Goal: Task Accomplishment & Management: Manage account settings

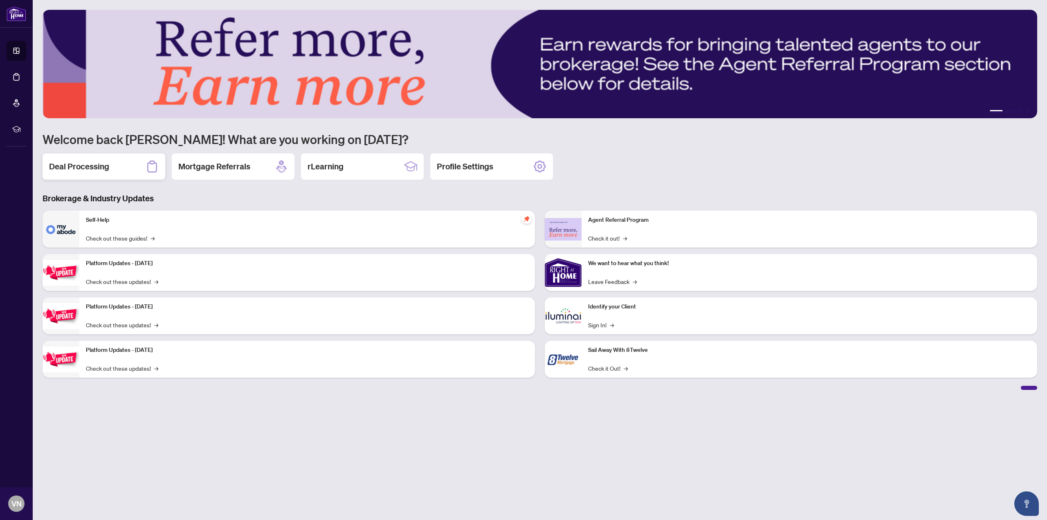
click at [97, 163] on h2 "Deal Processing" at bounding box center [79, 166] width 60 height 11
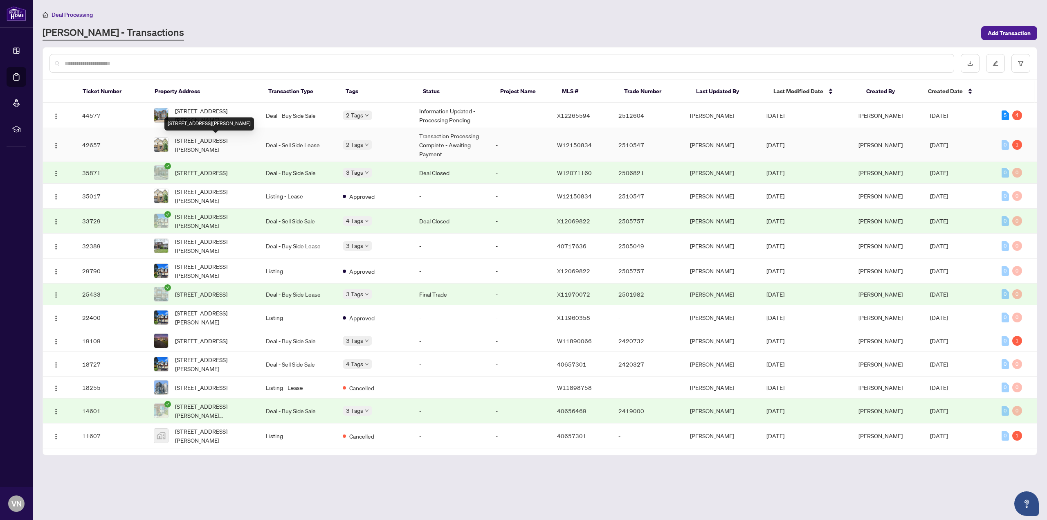
click at [200, 145] on span "[STREET_ADDRESS][PERSON_NAME]" at bounding box center [214, 145] width 78 height 18
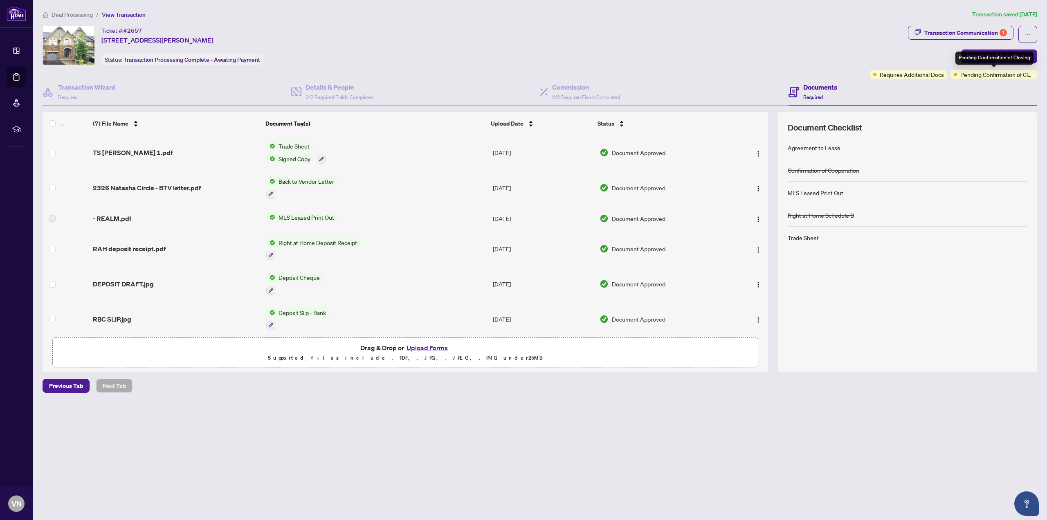
click at [983, 59] on div "Pending Confirmation of Closing" at bounding box center [995, 58] width 78 height 13
click at [973, 57] on span "Submit for Admin Review" at bounding box center [999, 56] width 65 height 13
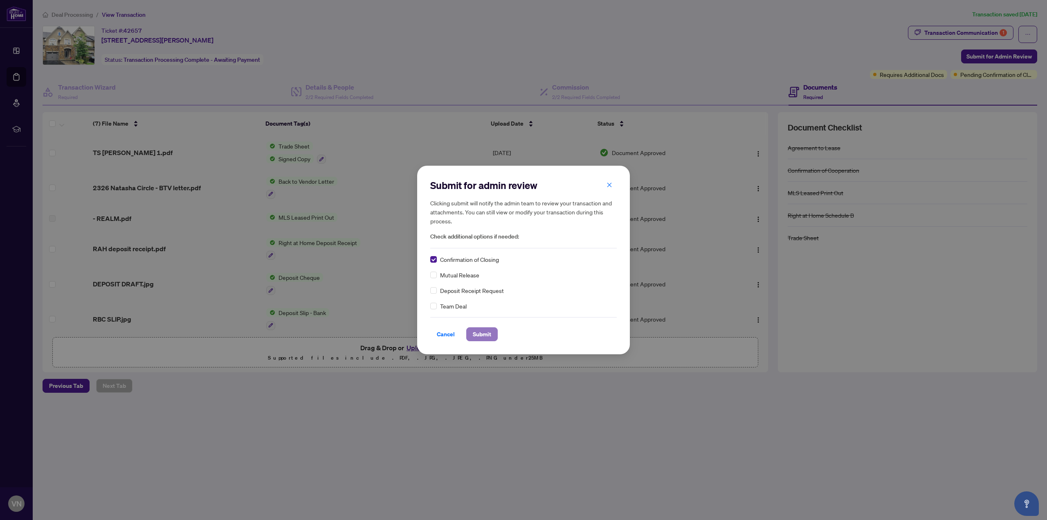
click at [479, 333] on span "Submit" at bounding box center [482, 334] width 18 height 13
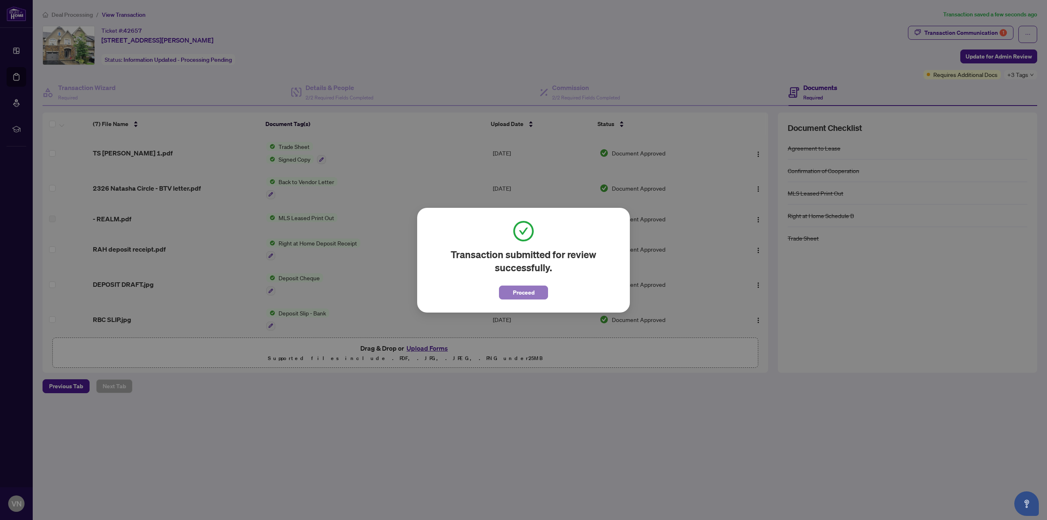
click at [525, 295] on span "Proceed" at bounding box center [524, 292] width 22 height 13
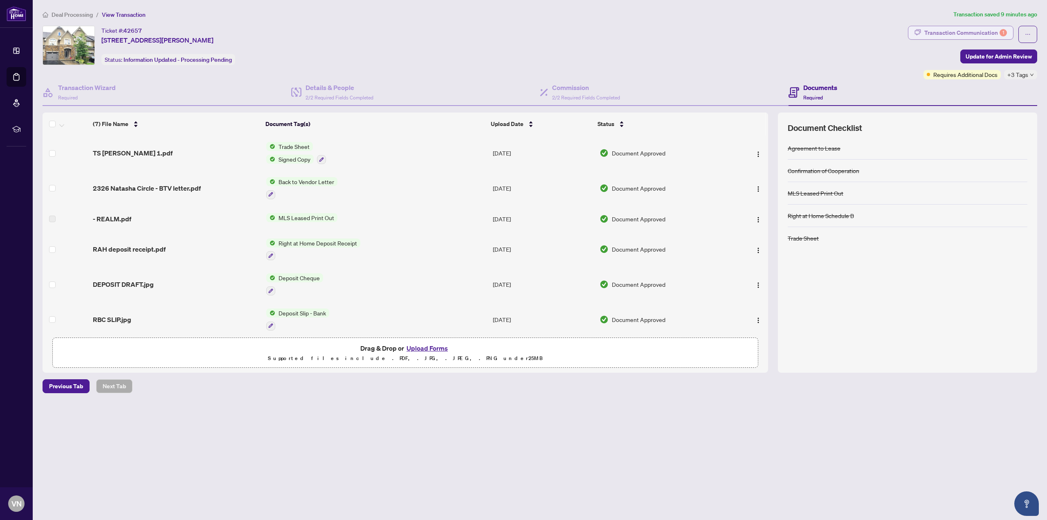
click at [954, 30] on div "Transaction Communication 1" at bounding box center [966, 32] width 83 height 13
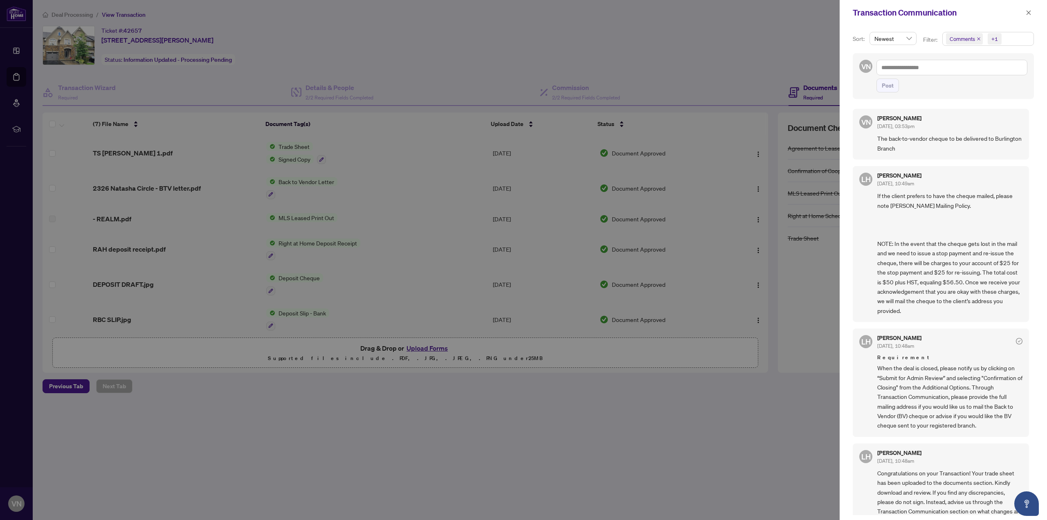
click at [669, 64] on div at bounding box center [523, 260] width 1047 height 520
click at [487, 41] on div at bounding box center [523, 260] width 1047 height 520
click at [555, 56] on div at bounding box center [523, 260] width 1047 height 520
click at [1026, 9] on button "button" at bounding box center [1029, 13] width 11 height 10
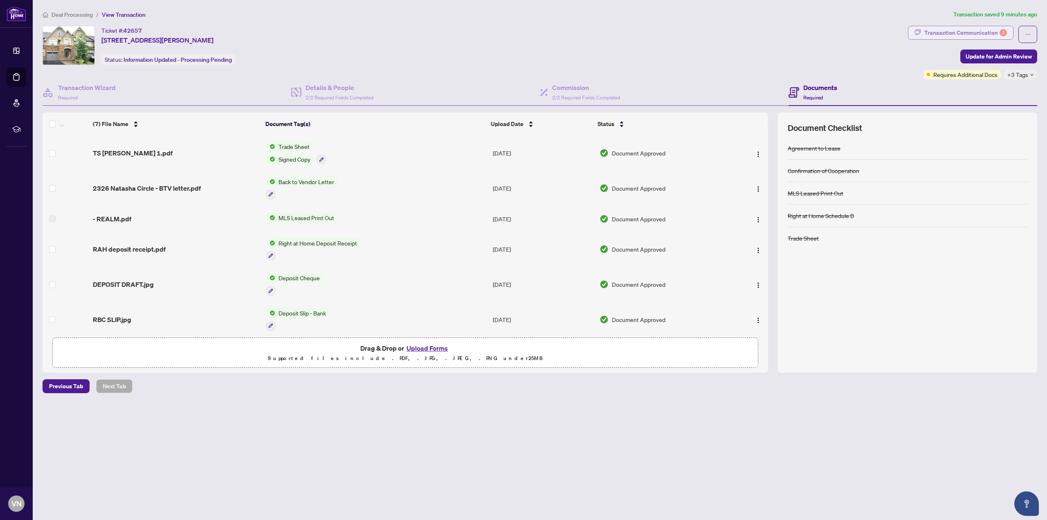
click at [949, 35] on div "Transaction Communication 1" at bounding box center [966, 32] width 83 height 13
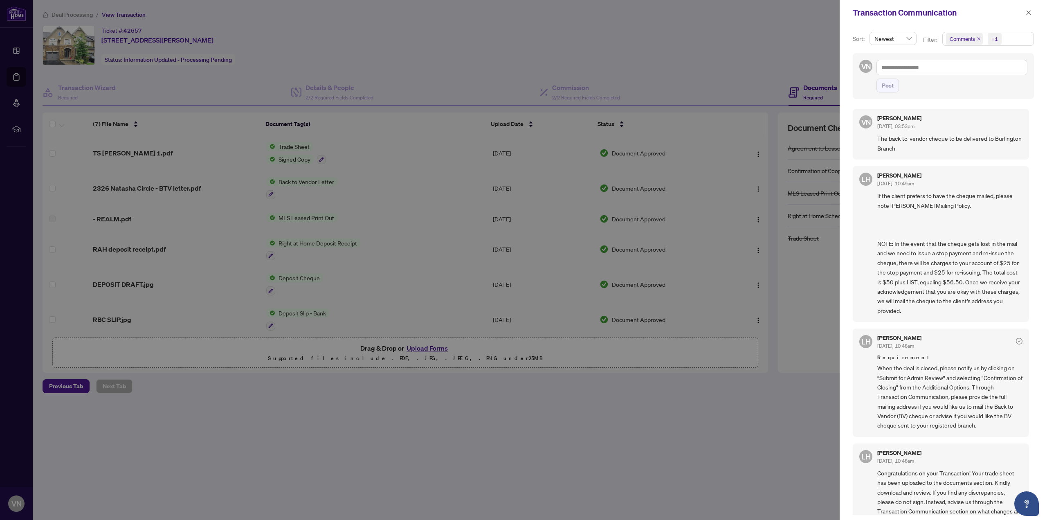
click at [959, 39] on span "Comments" at bounding box center [962, 39] width 25 height 8
click at [948, 96] on span "Select Activity History" at bounding box center [950, 95] width 7 height 7
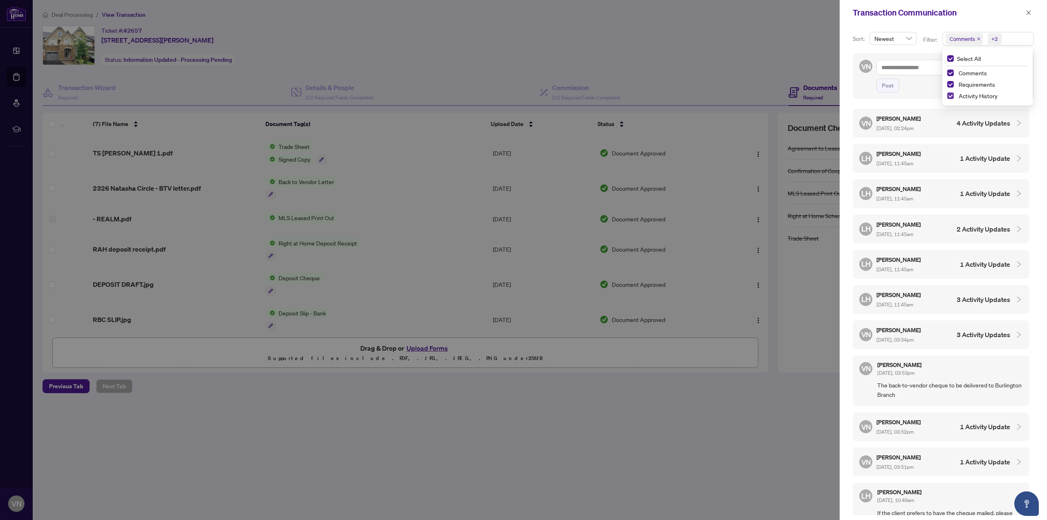
click at [951, 95] on span "Select Activity History" at bounding box center [950, 95] width 7 height 7
click at [948, 73] on span "Select Comments" at bounding box center [950, 71] width 7 height 7
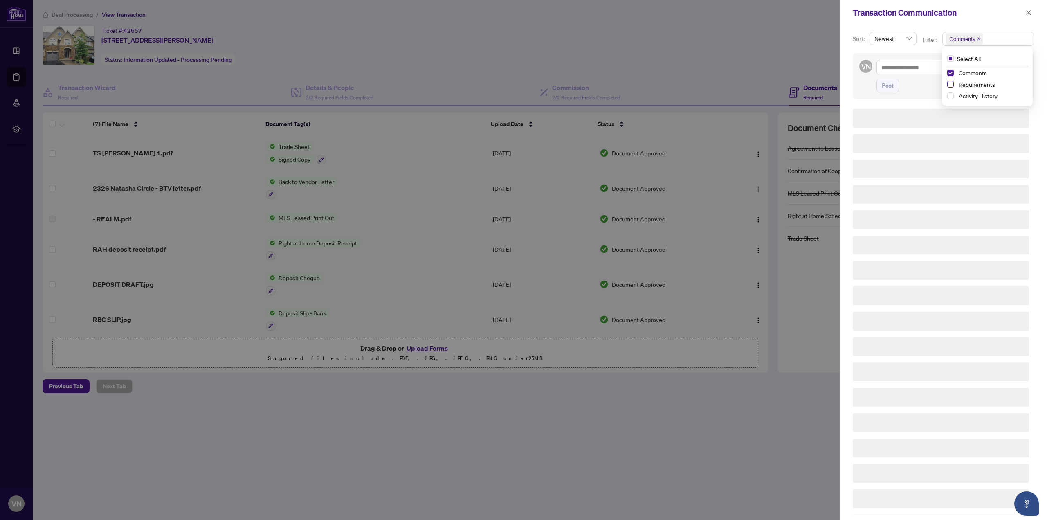
click at [949, 83] on span "Select Requirements" at bounding box center [950, 84] width 7 height 7
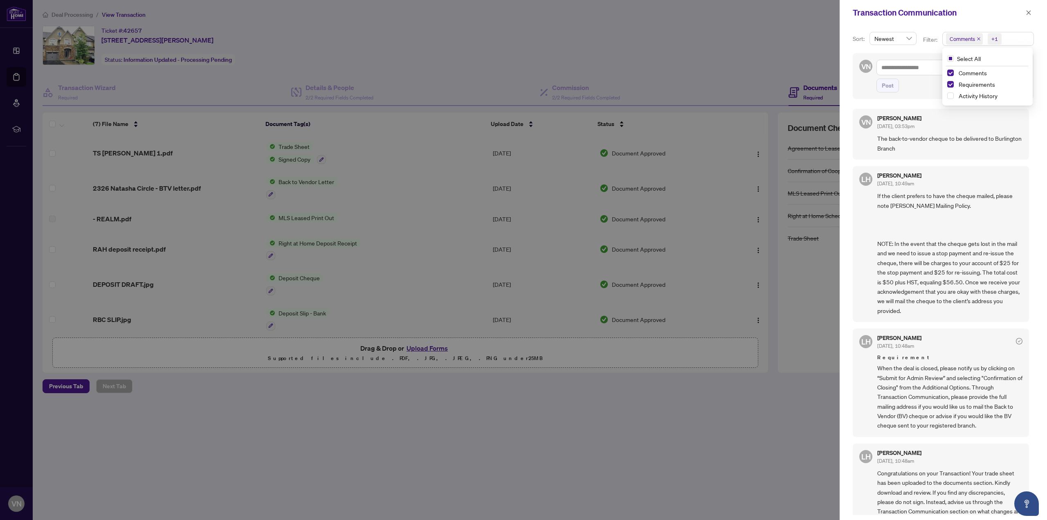
click at [383, 49] on div at bounding box center [523, 260] width 1047 height 520
click at [1026, 11] on icon "close" at bounding box center [1029, 13] width 6 height 6
